Goal: Ask a question: Seek information or help from site administrators or community

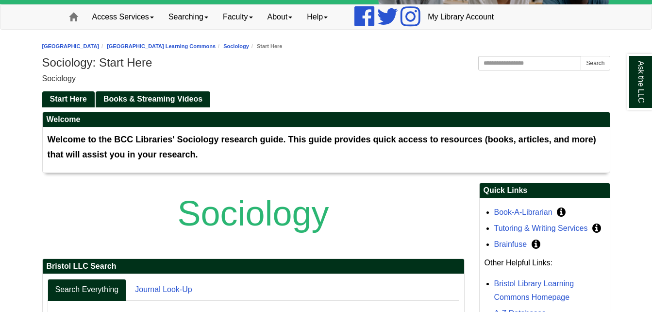
scroll to position [49, 0]
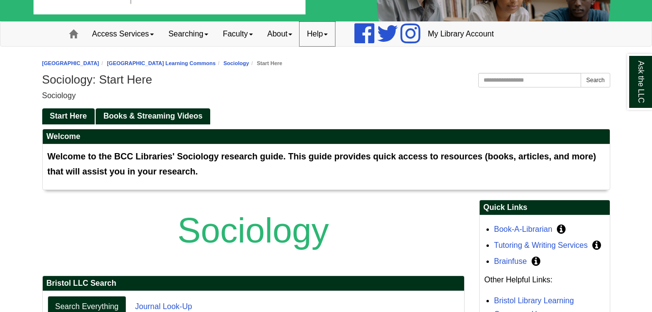
click at [328, 34] on span at bounding box center [326, 35] width 4 height 2
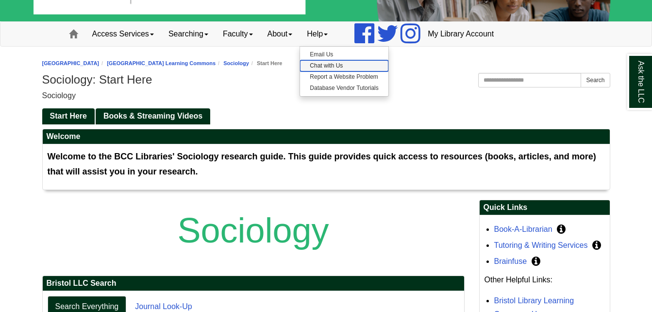
click at [331, 65] on link "Chat with Us" at bounding box center [344, 65] width 88 height 11
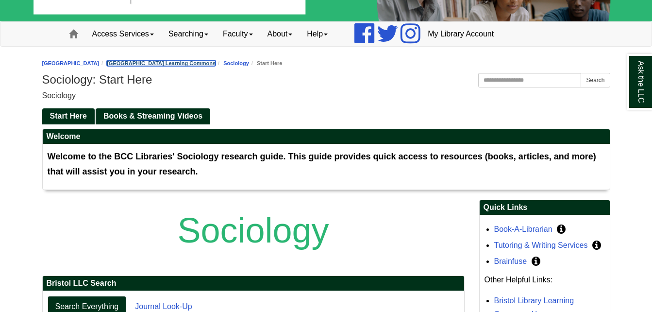
click at [205, 65] on link "[GEOGRAPHIC_DATA] Learning Commons" at bounding box center [161, 63] width 109 height 6
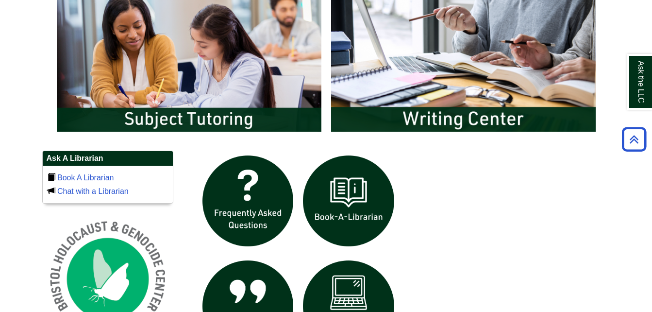
scroll to position [534, 0]
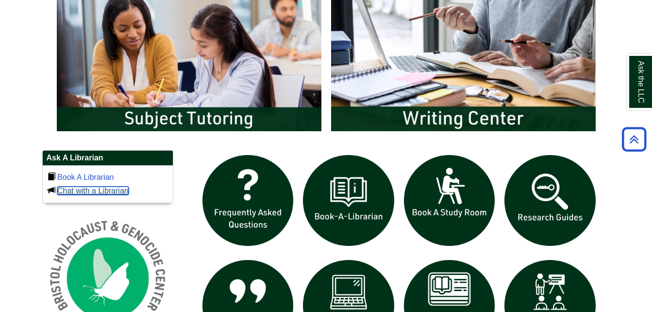
click at [112, 188] on link "Chat with a Librarian" at bounding box center [92, 191] width 71 height 8
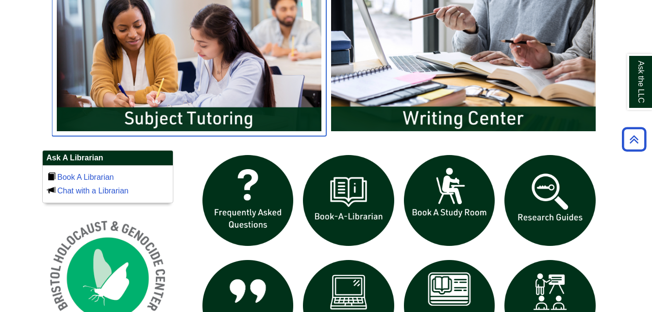
click at [224, 111] on img "slideshow" at bounding box center [189, 62] width 274 height 148
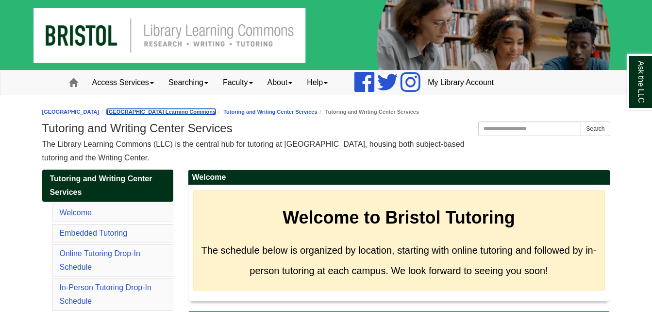
click at [216, 110] on link "[GEOGRAPHIC_DATA] Learning Commons" at bounding box center [161, 112] width 109 height 6
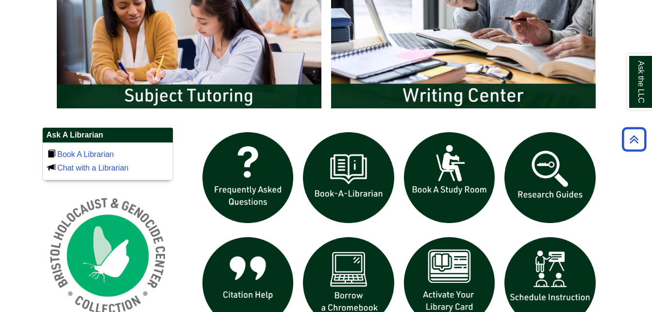
scroll to position [658, 0]
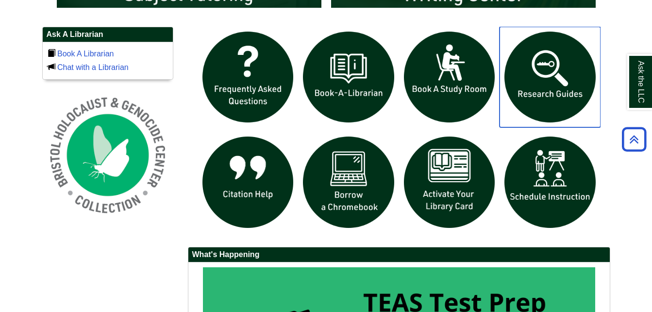
click at [548, 101] on img "slideshow" at bounding box center [550, 77] width 101 height 101
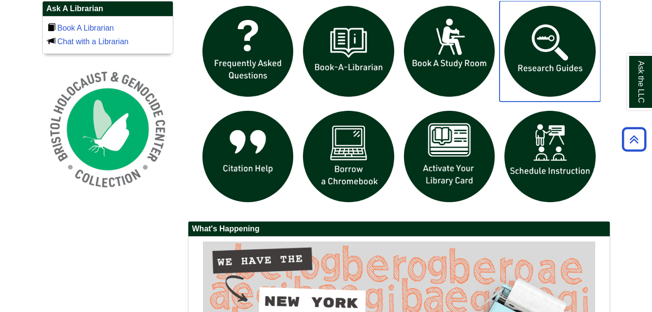
scroll to position [560, 0]
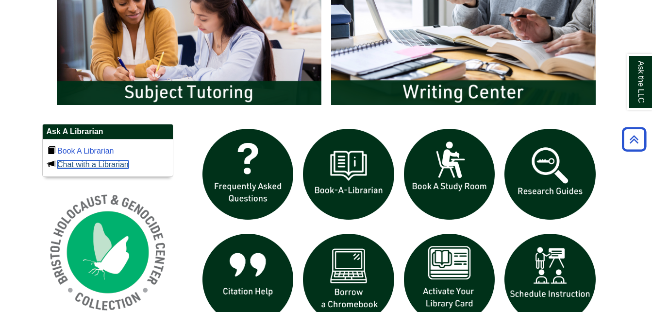
click at [93, 163] on link "Chat with a Librarian" at bounding box center [92, 164] width 71 height 8
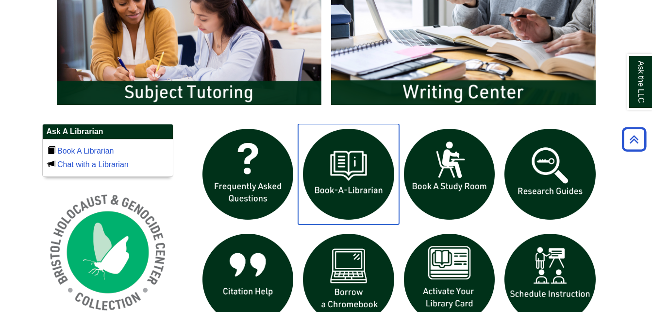
click at [354, 183] on img "slideshow" at bounding box center [348, 174] width 101 height 101
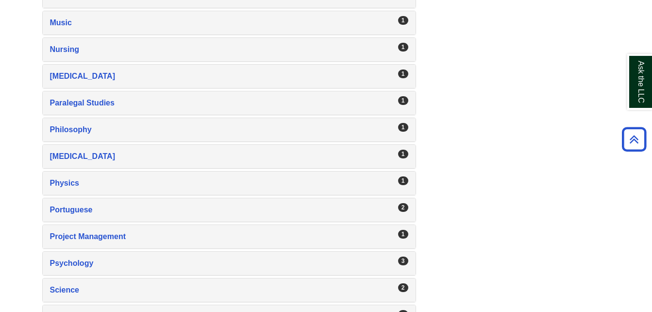
scroll to position [1554, 0]
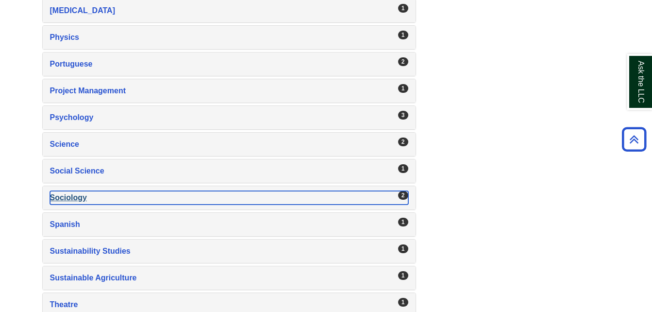
click at [401, 195] on div "2" at bounding box center [403, 195] width 10 height 9
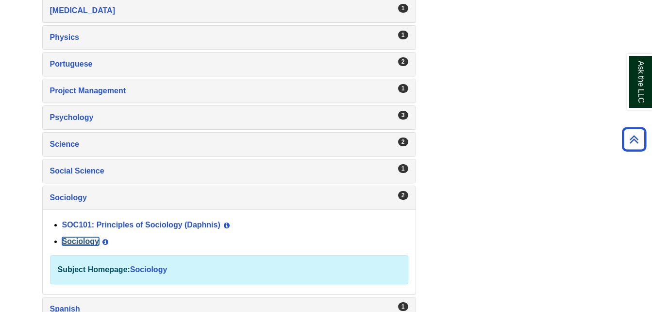
drag, startPoint x: 77, startPoint y: 242, endPoint x: 248, endPoint y: 242, distance: 171.5
click at [77, 242] on link "Sociology" at bounding box center [80, 241] width 37 height 8
